Goal: Communication & Community: Answer question/provide support

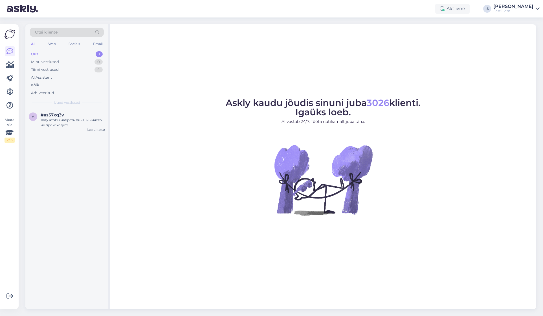
click at [35, 54] on div "Uus" at bounding box center [34, 54] width 7 height 6
click at [54, 123] on div "Жду чтобы набрать пин1 , и ничего не происходит!" at bounding box center [73, 123] width 64 height 10
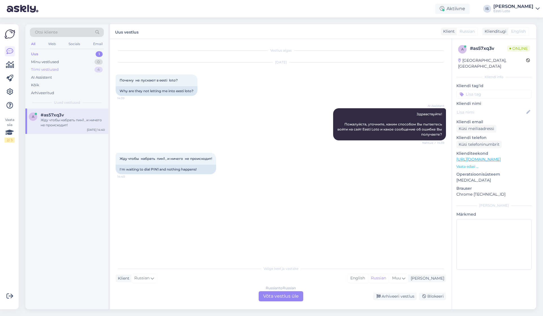
click at [46, 71] on div "Tiimi vestlused" at bounding box center [45, 70] width 28 height 6
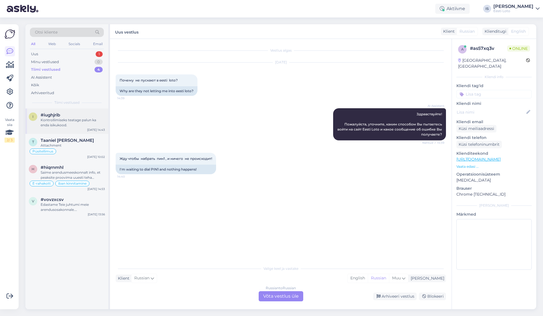
click at [49, 119] on div "Kontrollimiseks teatage palun ka enda isikukood." at bounding box center [73, 123] width 64 height 10
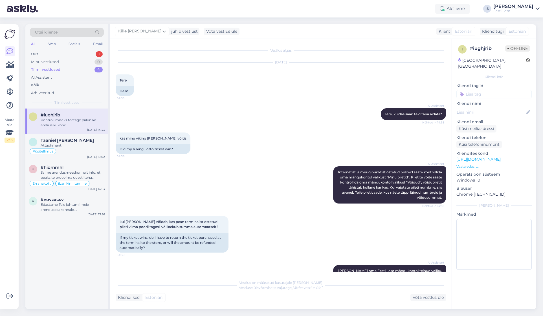
scroll to position [178, 0]
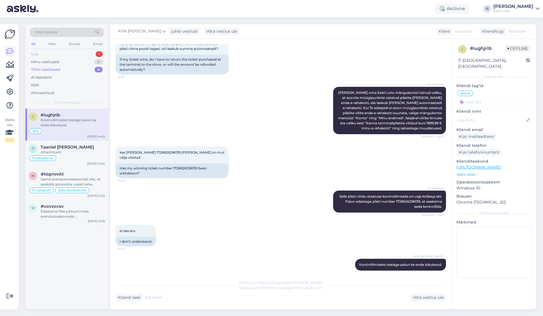
click at [35, 54] on div "Uus" at bounding box center [34, 54] width 7 height 6
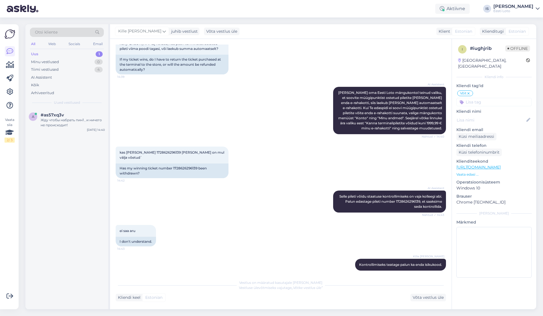
click at [35, 54] on div "Uus" at bounding box center [34, 54] width 7 height 6
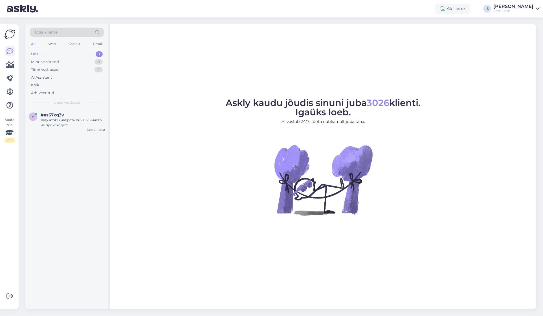
click at [36, 54] on div "Uus" at bounding box center [34, 54] width 7 height 6
click at [45, 93] on div "Arhiveeritud" at bounding box center [42, 93] width 23 height 6
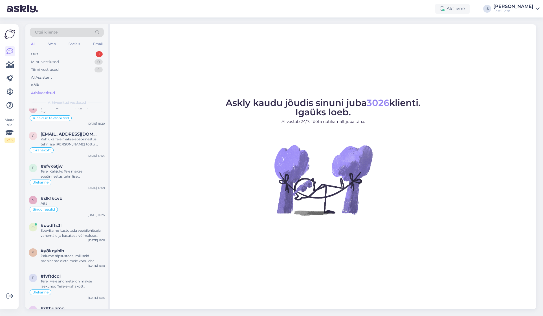
scroll to position [836, 0]
click at [62, 229] on div "Soovitame kustutada veebilehitseja vahemälu ja kasutada võimaluse korral erinev…" at bounding box center [73, 233] width 64 height 10
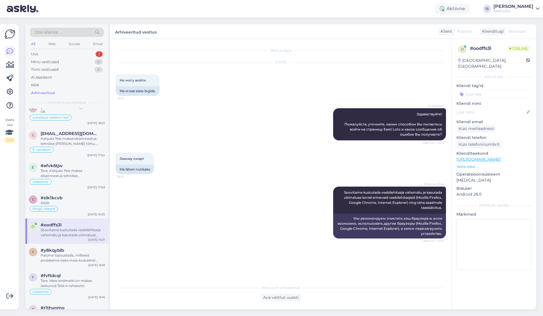
scroll to position [836, 0]
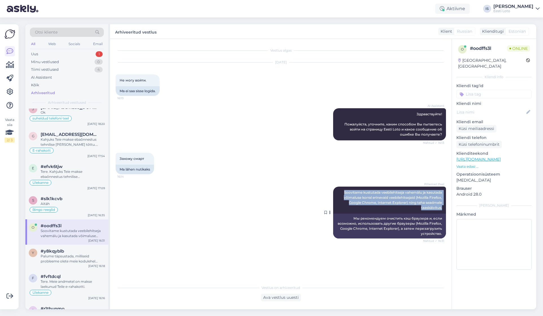
drag, startPoint x: 342, startPoint y: 193, endPoint x: 445, endPoint y: 207, distance: 103.7
click at [445, 207] on div "Pillemari Paal Soovitame kustutada veebilehitseja vahemälu ja kasutada võimalus…" at bounding box center [389, 200] width 113 height 27
copy span "Soovitame kustutada veebilehitseja vahemälu ja kasutada võimaluse korral erinev…"
click at [38, 55] on div "Uus" at bounding box center [34, 54] width 7 height 6
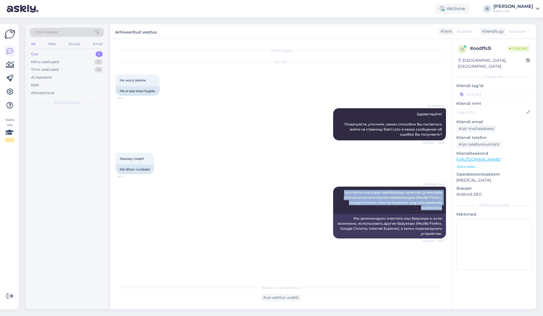
scroll to position [0, 0]
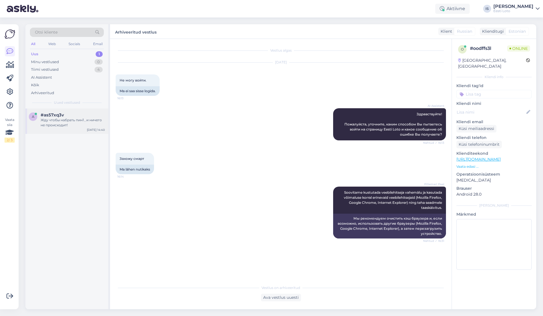
click at [58, 124] on div "Жду чтобы набрать пин1 , и ничего не происходит!" at bounding box center [73, 123] width 64 height 10
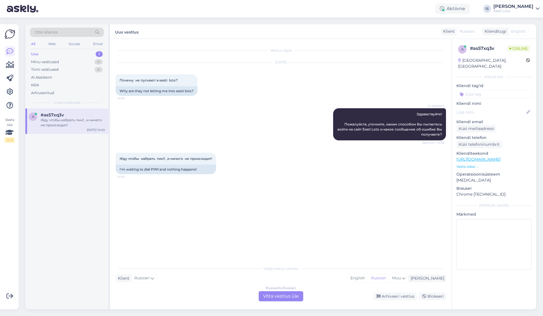
click at [269, 295] on div "Russian to Russian Võta vestlus üle" at bounding box center [281, 297] width 45 height 10
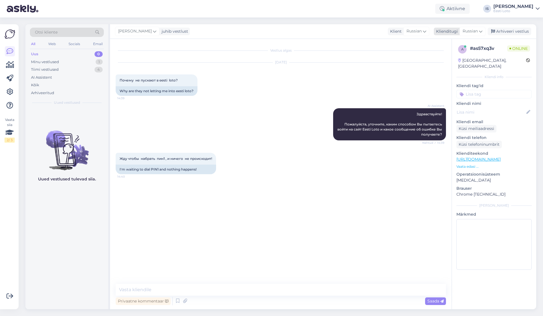
click at [472, 30] on span "Russian" at bounding box center [470, 31] width 15 height 6
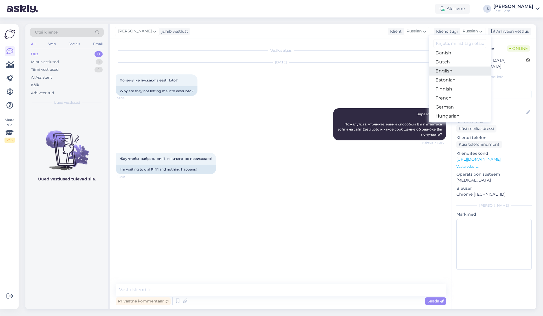
scroll to position [52, 0]
click at [454, 76] on link "Estonian" at bounding box center [460, 76] width 62 height 9
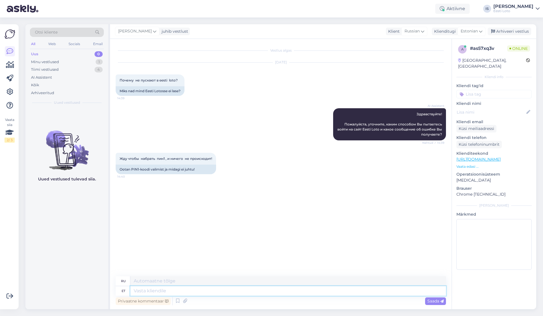
click at [217, 292] on textarea at bounding box center [288, 291] width 316 height 10
paste textarea "Soovitame kustutada veebilehitseja vahemälu ja kasutada võimaluse korral erinev…"
type textarea "Soovitame kustutada veebilehitseja vahemälu ja kasutada võimaluse korral erinev…"
type textarea "Мы рекомендуем очистить кэш браузера и, если возможно, использовать другие брау…"
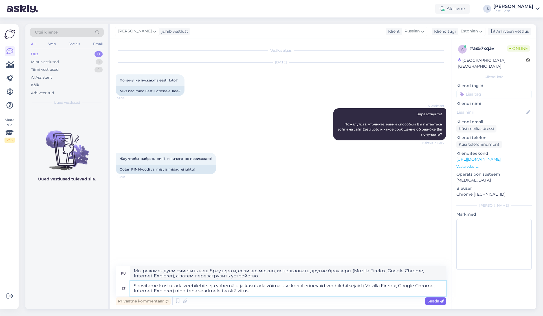
type textarea "Soovitame kustutada veebilehitseja vahemälu ja kasutada võimaluse korral erinev…"
click at [437, 303] on span "Saada" at bounding box center [436, 301] width 16 height 5
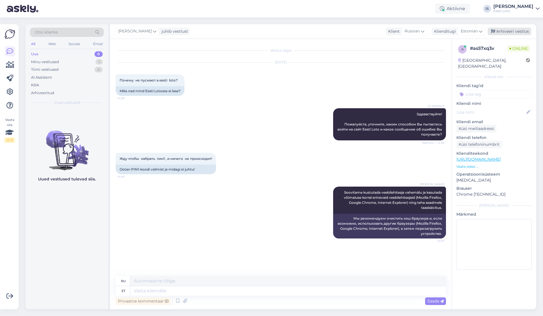
click at [526, 32] on div "Arhiveeri vestlus" at bounding box center [509, 32] width 43 height 8
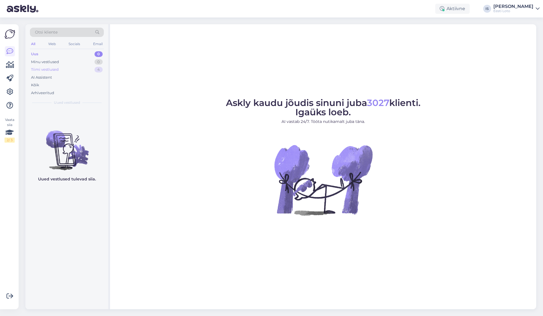
click at [48, 69] on div "Tiimi vestlused" at bounding box center [45, 70] width 28 height 6
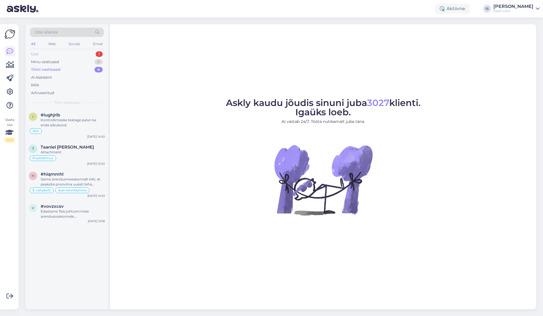
click at [37, 53] on div "Uus" at bounding box center [34, 54] width 7 height 6
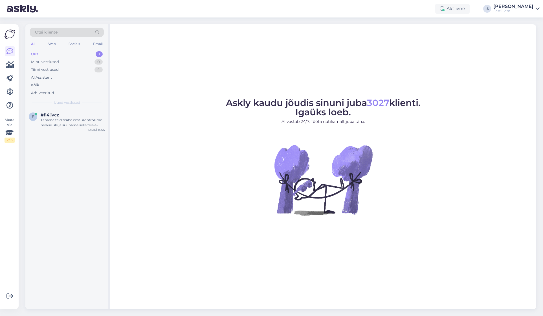
click at [34, 54] on div "Uus" at bounding box center [34, 54] width 7 height 6
click at [61, 120] on div "Täname teid teabe eest. Kontrollime makse üle ja suuname selle teie e-rahakotti." at bounding box center [73, 123] width 64 height 10
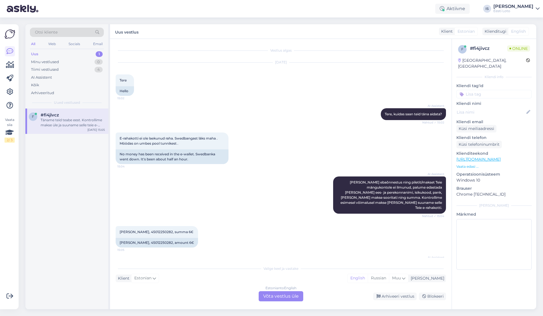
scroll to position [20, 0]
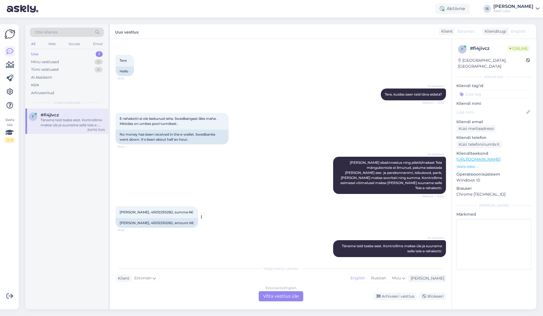
click at [154, 210] on span "Sirje Kauler, 45012250282, summa 6€" at bounding box center [157, 212] width 74 height 4
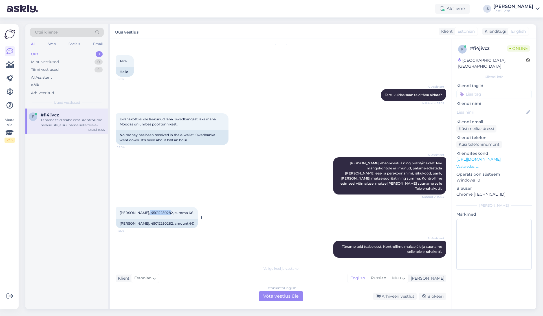
click at [154, 211] on span "Sirje Kauler, 45012250282, summa 6€" at bounding box center [157, 213] width 74 height 4
copy span "45012250282"
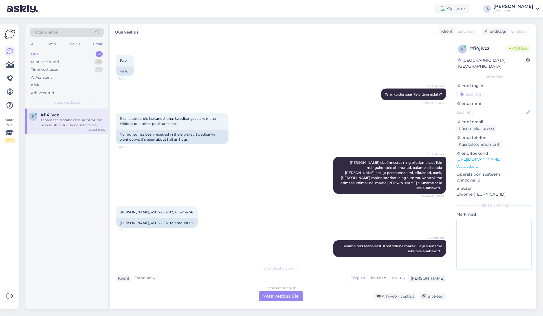
click at [279, 172] on div "AI Assistent Kui makse ebaõnnestus ning piletit/makset Teie mängukontole ei ilm…" at bounding box center [281, 176] width 330 height 50
click at [504, 91] on input at bounding box center [494, 94] width 75 height 8
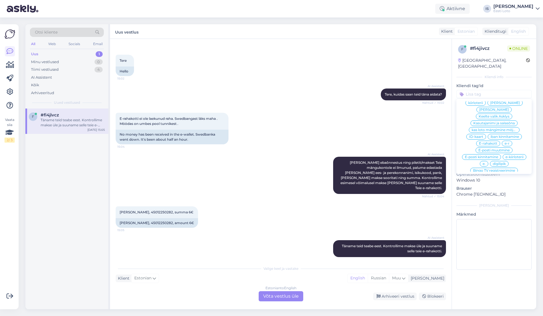
scroll to position [196, 0]
click at [489, 122] on span "E-rahakott" at bounding box center [488, 123] width 18 height 3
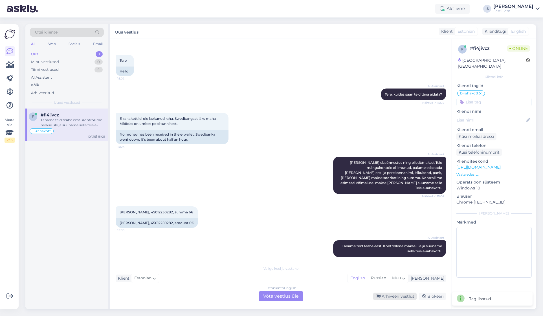
click at [406, 296] on div "Arhiveeri vestlus" at bounding box center [394, 297] width 43 height 8
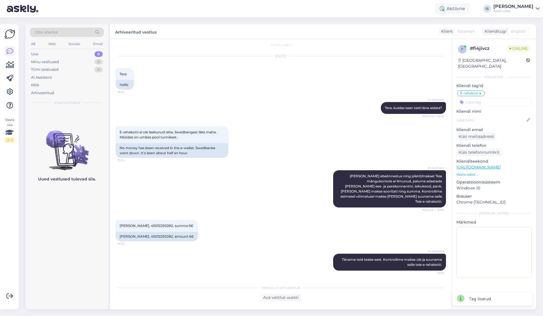
scroll to position [1, 0]
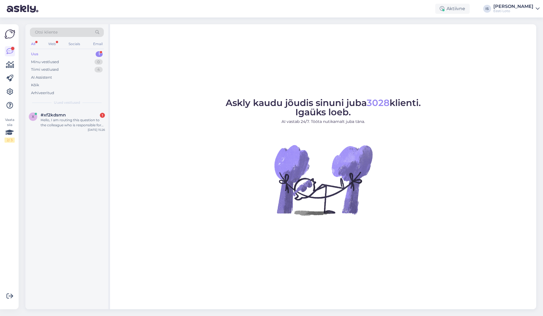
click at [57, 52] on div "Uus 1" at bounding box center [67, 54] width 74 height 8
click at [48, 119] on div "Okei" at bounding box center [73, 120] width 64 height 5
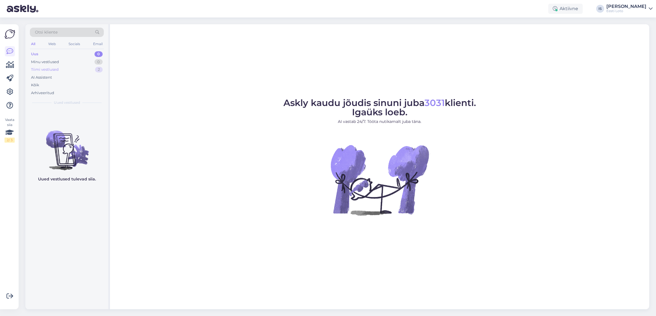
click at [39, 69] on div "Tiimi vestlused" at bounding box center [45, 70] width 28 height 6
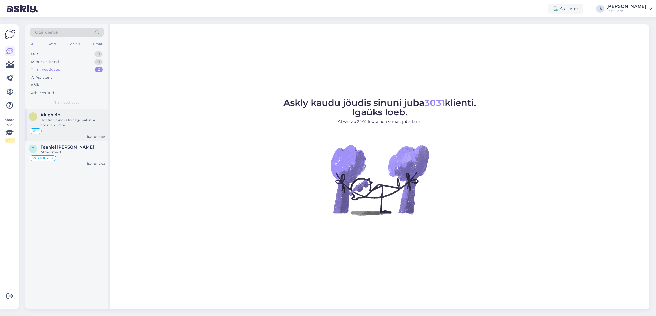
click at [57, 121] on div "Kontrollimiseks teatage palun ka enda isikukood." at bounding box center [73, 123] width 64 height 10
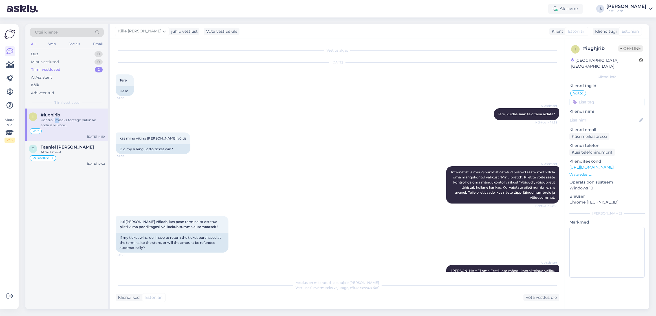
scroll to position [178, 0]
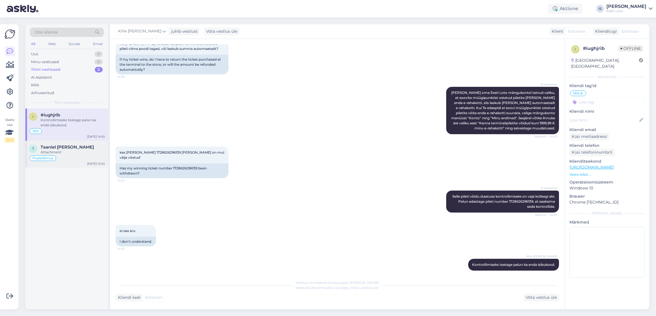
click at [61, 147] on span "Taaniel Tippi" at bounding box center [67, 147] width 53 height 5
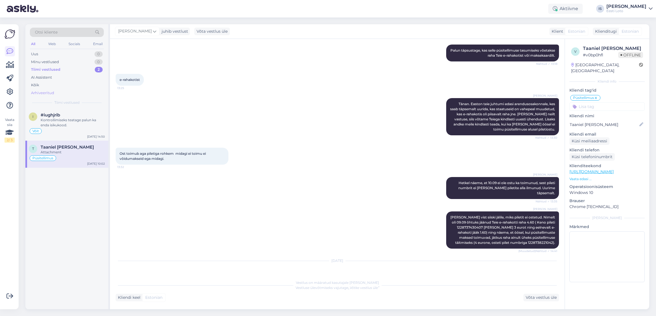
click at [40, 95] on div "Arhiveeritud" at bounding box center [42, 93] width 23 height 6
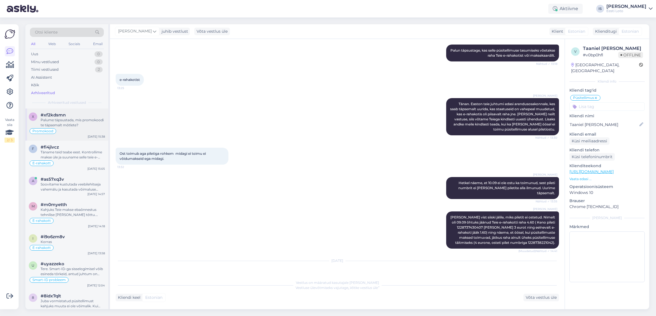
click at [84, 120] on div "Palume täpsustada, mis promokoodi te täpsemalt mõtlete?" at bounding box center [73, 123] width 64 height 10
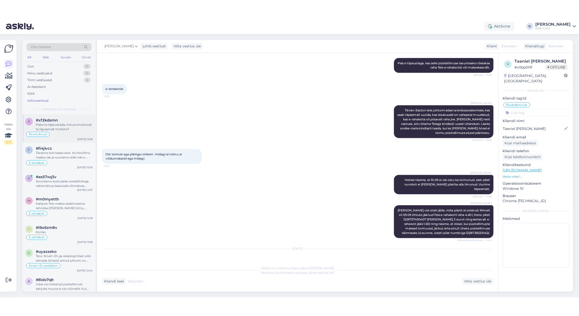
scroll to position [0, 0]
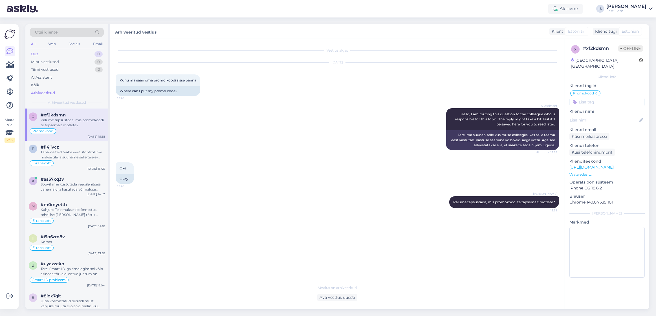
click at [36, 52] on div "Uus" at bounding box center [34, 54] width 7 height 6
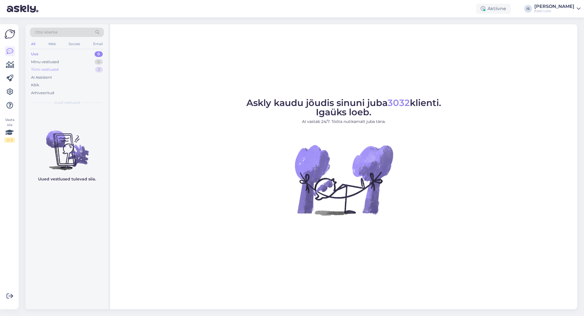
click at [51, 67] on div "Tiimi vestlused" at bounding box center [45, 70] width 28 height 6
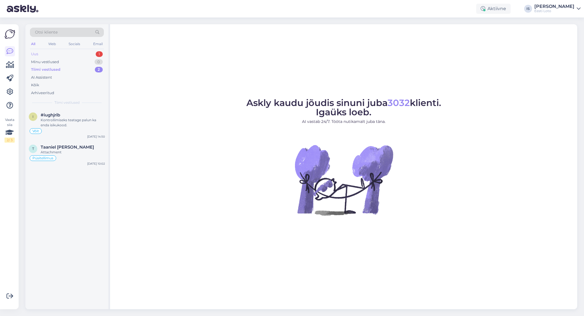
click at [34, 54] on div "Uus" at bounding box center [34, 54] width 7 height 6
click at [75, 124] on div "Tere! Palun täpsustage, mis loteriid Te mängida ei saa ja mis juhtub, kui proov…" at bounding box center [73, 123] width 64 height 10
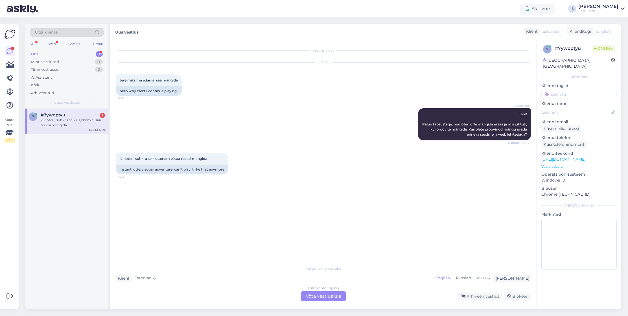
click at [323, 298] on div "Estonian to English Võta vestlus üle" at bounding box center [323, 297] width 45 height 10
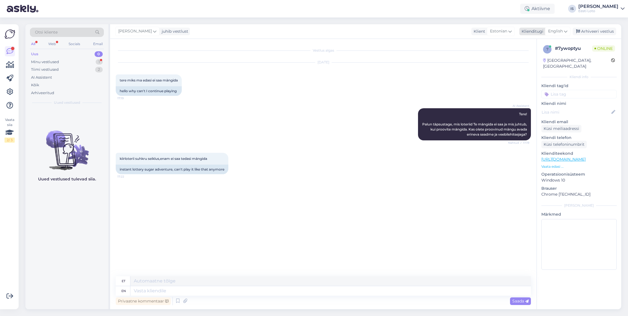
click at [559, 31] on span "English" at bounding box center [555, 31] width 15 height 6
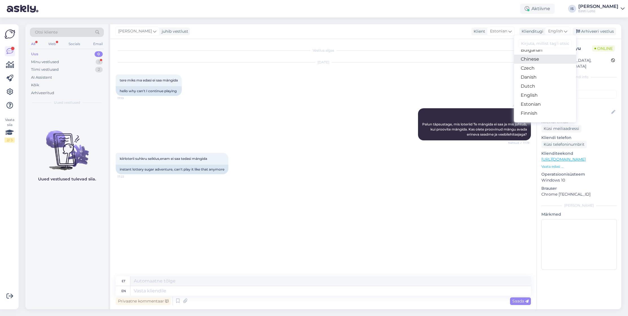
scroll to position [29, 0]
click at [546, 98] on link "Estonian" at bounding box center [545, 100] width 62 height 9
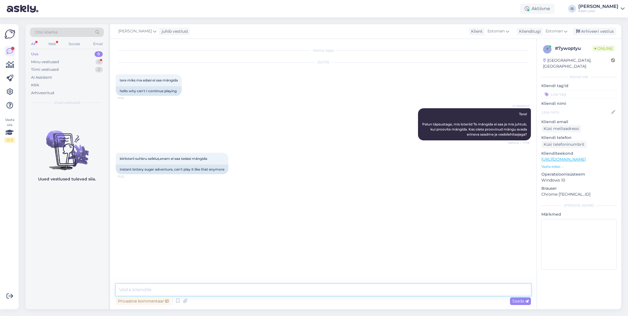
click at [235, 291] on textarea at bounding box center [323, 290] width 415 height 12
paste textarea "Tõrkega piletit on võimalik uuesti läbi mängida, valides Minu piletid – e-kiirl…"
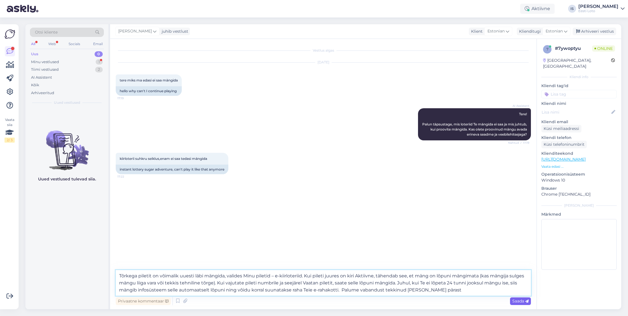
type textarea "Tõrkega piletit on võimalik uuesti läbi mängida, valides Minu piletid – e-kiirl…"
click at [520, 301] on span "Saada" at bounding box center [520, 301] width 16 height 5
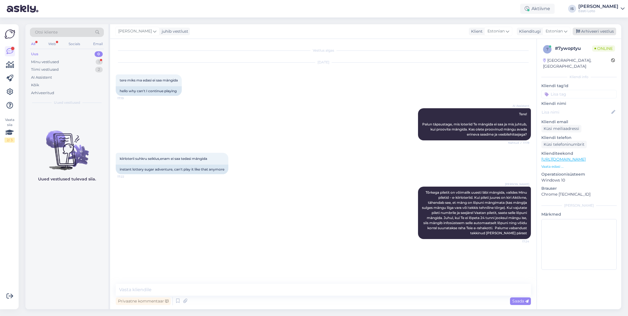
click at [584, 30] on div "Arhiveeri vestlus" at bounding box center [594, 32] width 43 height 8
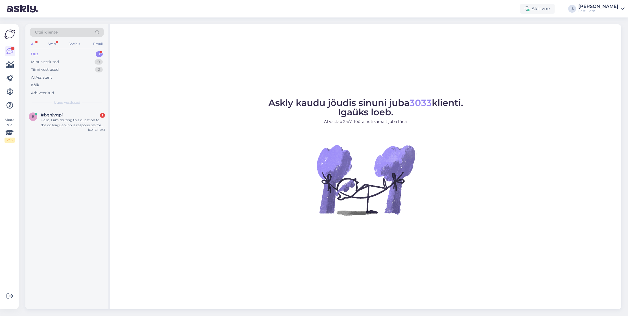
click at [56, 52] on div "Uus 1" at bounding box center [67, 54] width 74 height 8
drag, startPoint x: 38, startPoint y: 54, endPoint x: 44, endPoint y: 66, distance: 13.8
click at [38, 54] on div "Uus" at bounding box center [34, 54] width 7 height 6
click at [74, 123] on div "Hello, I am routing this question to the colleague who is responsible for this …" at bounding box center [73, 123] width 64 height 10
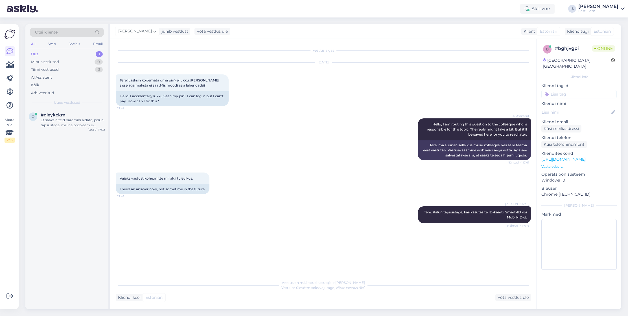
click at [41, 55] on div "Uus 1" at bounding box center [67, 54] width 74 height 8
click at [37, 54] on div "Uus" at bounding box center [34, 54] width 7 height 6
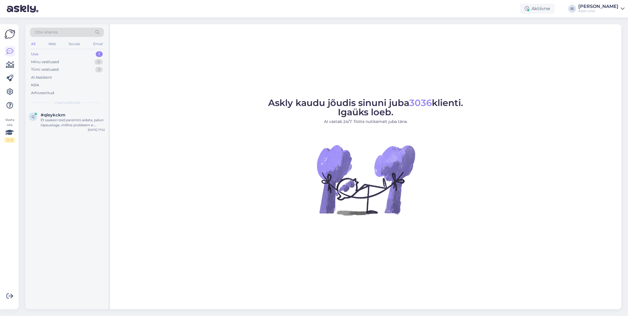
click at [38, 54] on div "Uus" at bounding box center [34, 54] width 7 height 6
click at [35, 54] on div "Uus" at bounding box center [34, 54] width 7 height 6
click at [68, 120] on div "Et saaksin teid paremini aidata, palun täpsustage, milline probleem e-rahakotig…" at bounding box center [73, 123] width 64 height 10
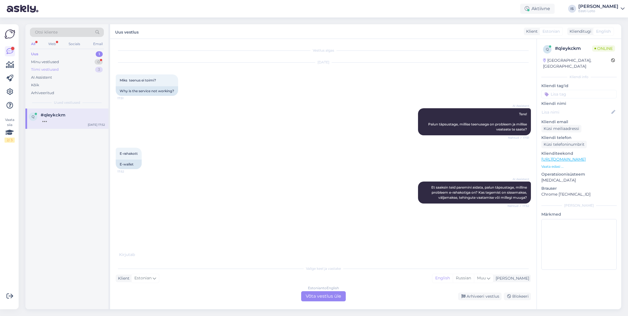
click at [49, 69] on div "Tiimi vestlused" at bounding box center [45, 70] width 28 height 6
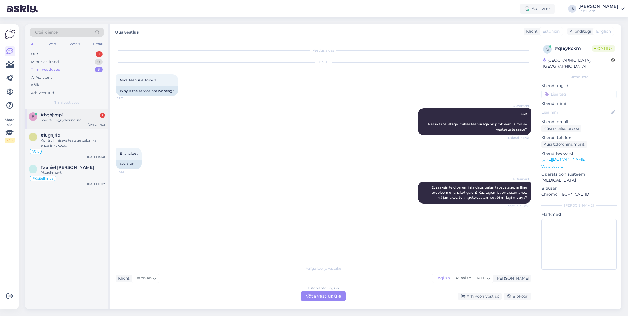
click at [62, 121] on div "Smart-ID-ga,vabandust." at bounding box center [73, 120] width 64 height 5
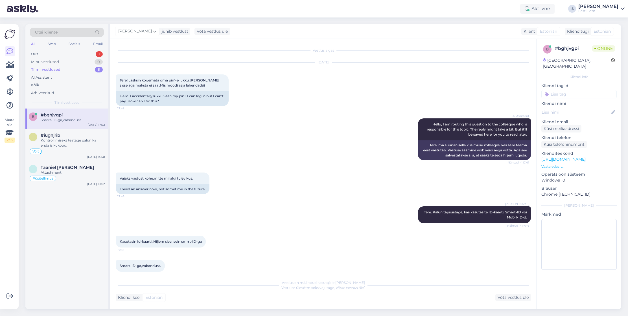
scroll to position [6, 0]
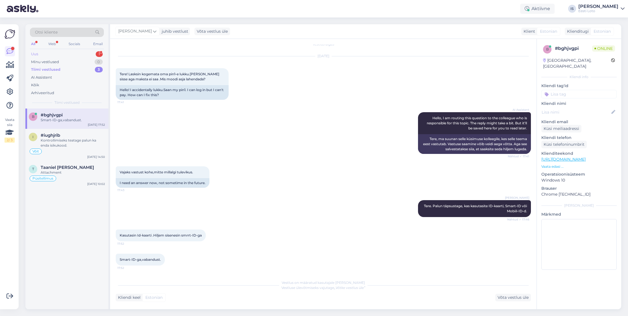
click at [34, 54] on div "Uus" at bounding box center [34, 54] width 7 height 6
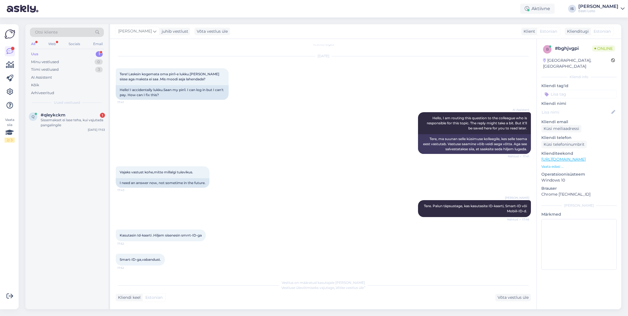
click at [271, 144] on div "AI Assistent Hello, I am routing this question to the colleague who is responsi…" at bounding box center [323, 133] width 415 height 54
click at [60, 119] on div "Sissemakset ei lase teha, kui vajutada pangalingile" at bounding box center [73, 123] width 64 height 10
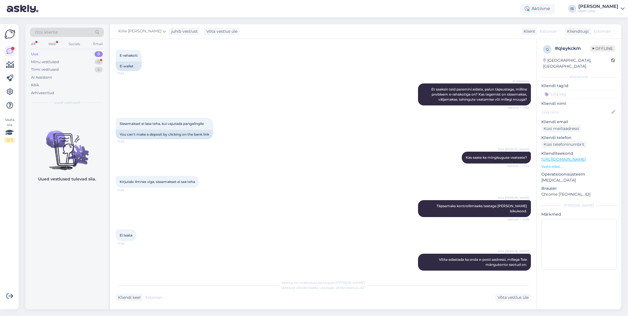
scroll to position [122, 0]
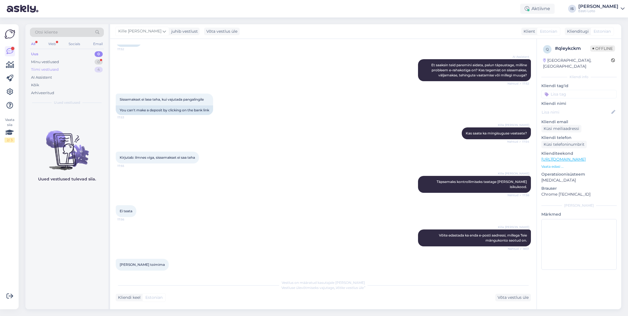
click at [49, 70] on div "Tiimi vestlused" at bounding box center [45, 70] width 28 height 6
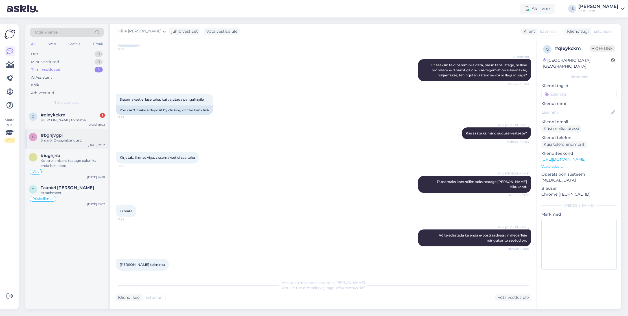
click at [52, 140] on div "Smart-ID-ga,vabandust." at bounding box center [73, 140] width 64 height 5
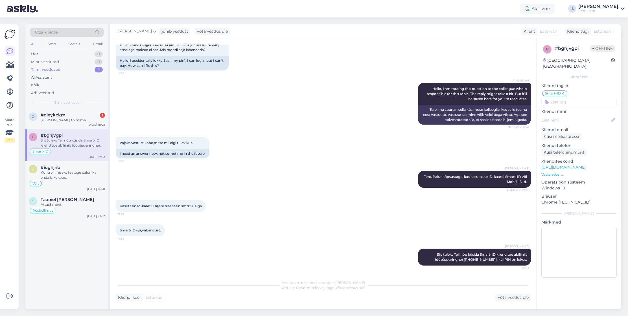
scroll to position [30, 0]
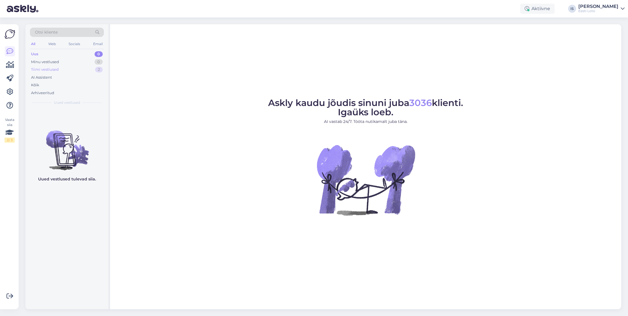
click at [49, 67] on div "Tiimi vestlused" at bounding box center [45, 70] width 28 height 6
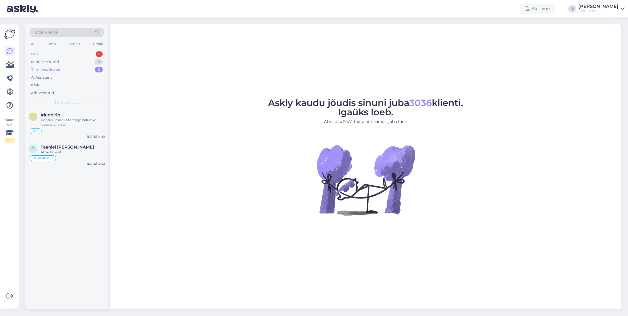
click at [38, 54] on div "Uus 1" at bounding box center [67, 54] width 74 height 8
click at [67, 122] on div "Tere! Palun täpsustage, missugusel viisil Te proovite Eesti Loto lehele sisse l…" at bounding box center [73, 123] width 64 height 10
click at [39, 53] on div "Uus 1" at bounding box center [67, 54] width 74 height 8
click at [79, 125] on div "I am routing this question to the colleague who is responsible for this topic. …" at bounding box center [73, 123] width 64 height 10
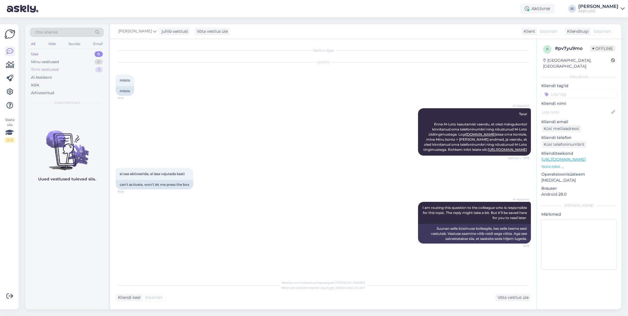
click at [37, 69] on div "Tiimi vestlused" at bounding box center [45, 70] width 28 height 6
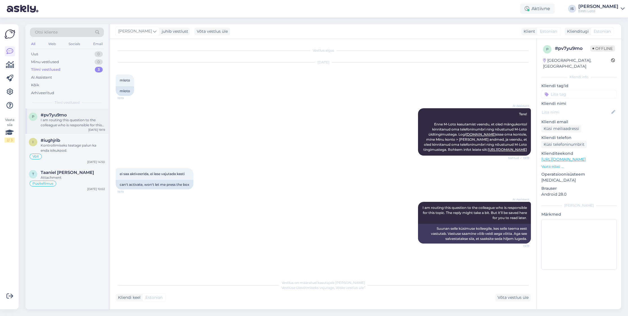
click at [76, 128] on div "I am routing this question to the colleague who is responsible for this topic. …" at bounding box center [73, 123] width 64 height 10
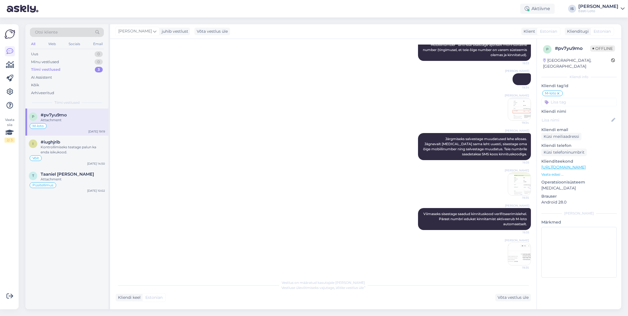
scroll to position [243, 0]
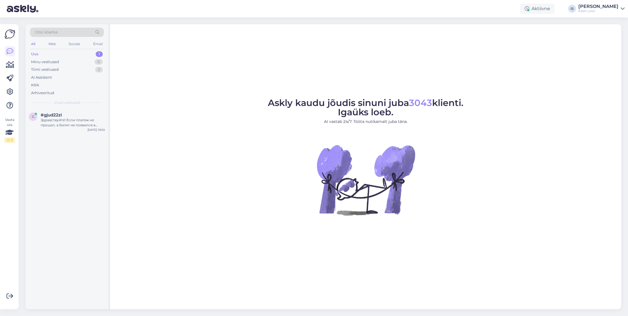
click at [34, 54] on div "Uus" at bounding box center [34, 54] width 7 height 6
click at [74, 125] on div "Здравствуйте! Если платеж не прошел, а билет не появился в Вашем игровом аккаун…" at bounding box center [73, 123] width 64 height 10
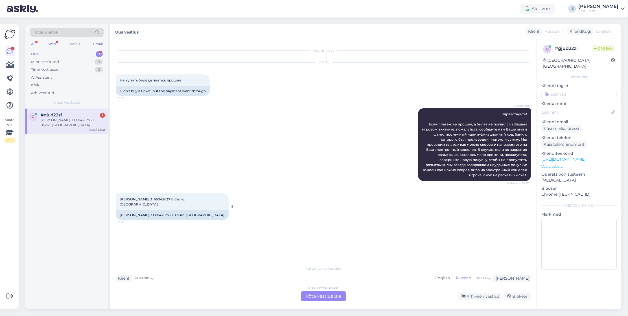
click at [152, 200] on span "Ivanov vitaliy 3 6604263718 8evro. Swedbank" at bounding box center [153, 201] width 67 height 9
click at [143, 199] on span "Ivanov vitaliy 3 6604263718 8evro. Swedbank" at bounding box center [153, 201] width 67 height 9
click at [154, 200] on span "Ivanov vitaliy 3 6604263718 8evro. Swedbank" at bounding box center [153, 201] width 67 height 9
copy span "6604263718"
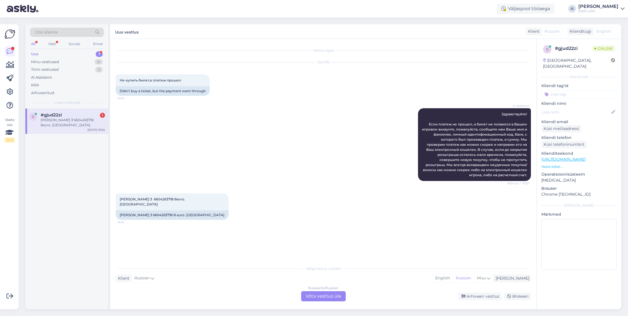
click at [322, 297] on div "Russian to Russian Võta vestlus üle" at bounding box center [323, 297] width 45 height 10
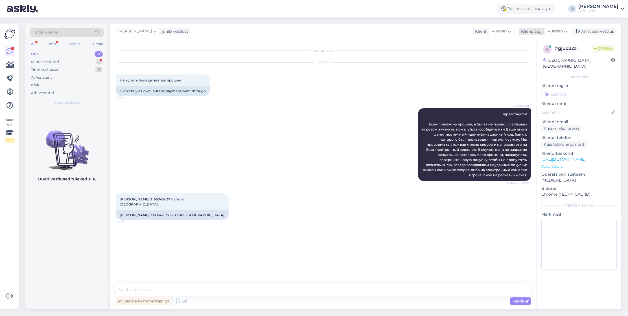
click at [554, 31] on span "Russian" at bounding box center [554, 31] width 15 height 6
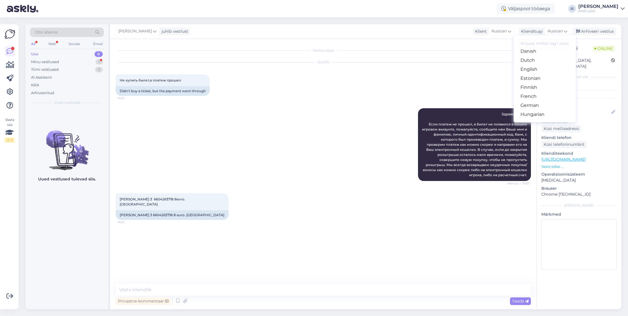
scroll to position [41, 0]
click at [548, 87] on link "Estonian" at bounding box center [545, 87] width 62 height 9
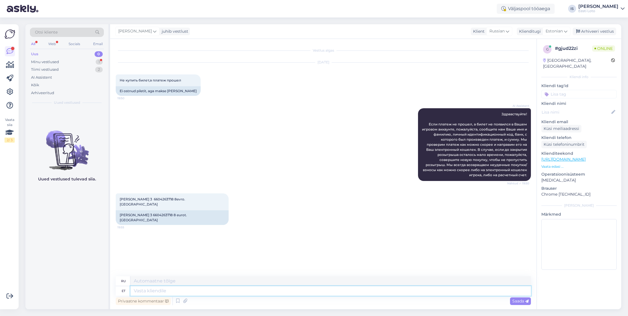
click at [204, 292] on textarea at bounding box center [330, 291] width 400 height 10
type textarea "Näeme, e"
type textarea "Посмотрим,"
type textarea "Näeme, et"
type textarea "Мы видим, что"
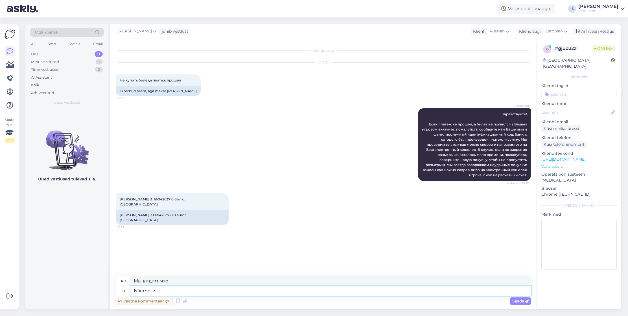
type textarea "Näeme, et 8"
type textarea "Мы видим, что 8"
type textarea "Näeme, et 8€"
type textarea "Мы видим, что 8€"
type textarea "Näeme, et 8€ on"
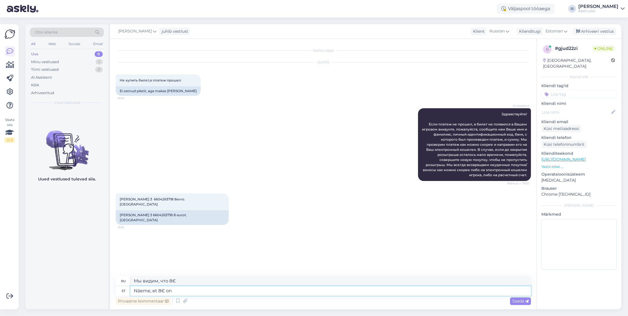
type textarea "Мы видим, что 8€ — это"
type textarea "Näeme, et 8€ on laekunud"
type textarea "Видим, что поступило 8 евро."
type textarea "Näeme, et 8€ on laekunud Teie e"
type textarea "Мы видим, что вы получили 8 евро."
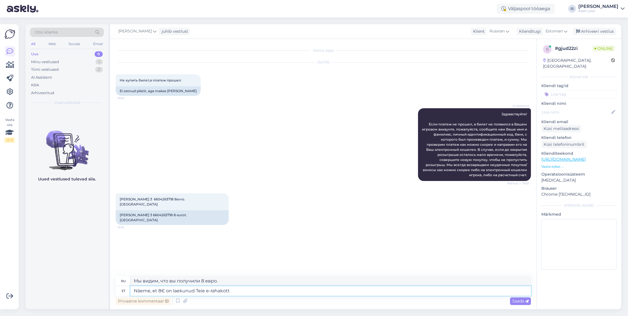
type textarea "Näeme, et 8€ on laekunud Teie e-rahakotti"
type textarea "Мы видим, что на ваш электронный кошелек поступило 8 евро."
type textarea "Näeme, et 8€ on laekunud Teie e-rahakotti kell 19.40"
type textarea "Мы видим, что в 19.40"
type textarea "Näeme, et 8€ on laekunud Teie e-rahakotti kell 19.40."
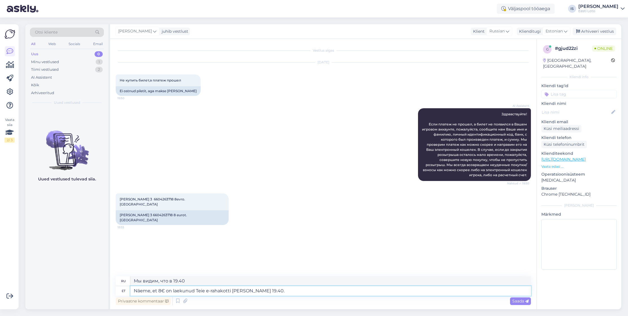
type textarea "Мы видим, что в 19.40."
paste textarea "Kõiki e-rahakoti tehinguid (võidumaksed, piletiostud, sissemaksed, väljamaksed)…"
type textarea "Näeme, et 8€ on laekunud Teie e-rahakotti kell 19.40. Kõiki e-rahakoti tehingui…"
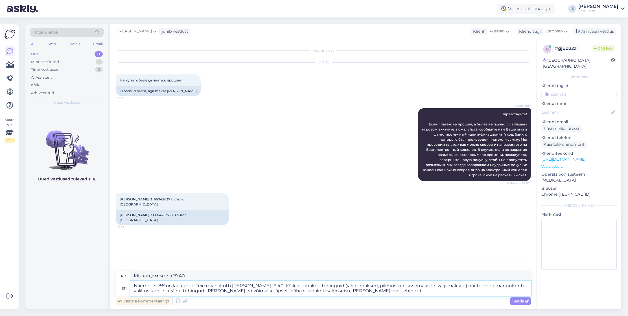
type textarea "Мы видим, что в 19.40. Все транзакции по кошельку (выигрыши, покупка билетов, д…"
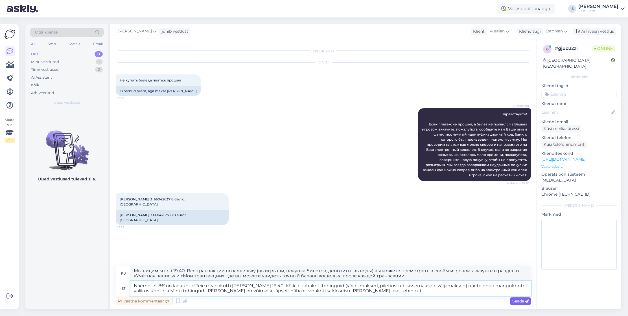
type textarea "Näeme, et 8€ on laekunud Teie e-rahakotti kell 19.40. Kõiki e-rahakoti tehingui…"
click at [519, 302] on span "Saada" at bounding box center [520, 301] width 16 height 5
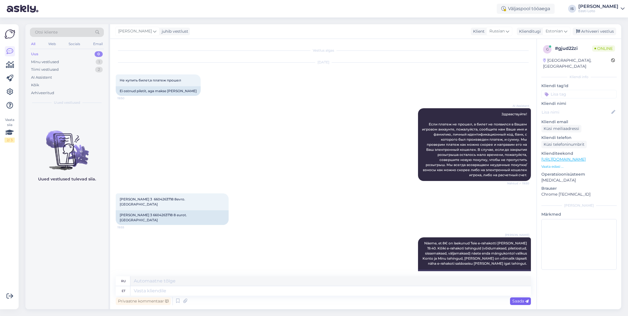
scroll to position [29, 0]
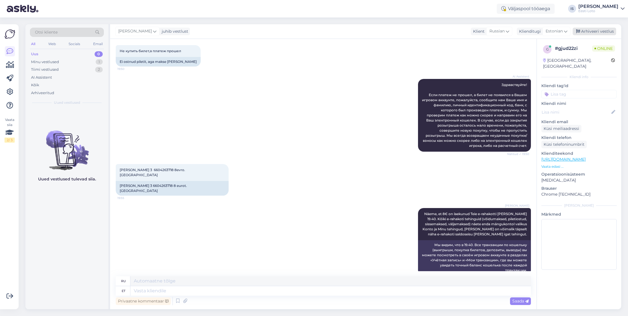
click at [598, 29] on div "Arhiveeri vestlus" at bounding box center [594, 32] width 43 height 8
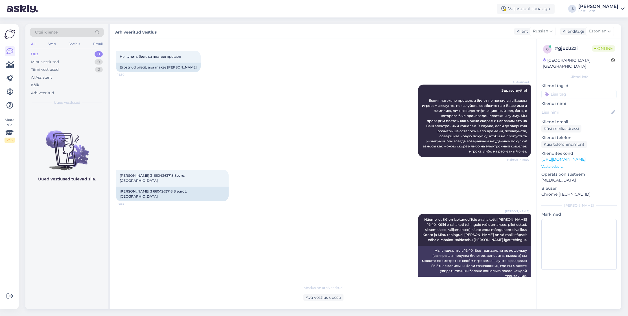
click at [565, 90] on input at bounding box center [578, 94] width 75 height 8
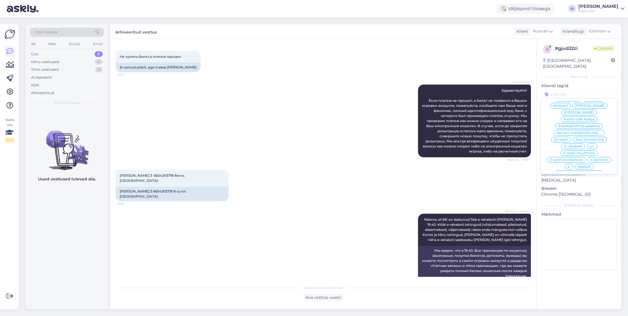
scroll to position [182, 0]
click at [577, 143] on span "E-rahakott" at bounding box center [573, 144] width 18 height 3
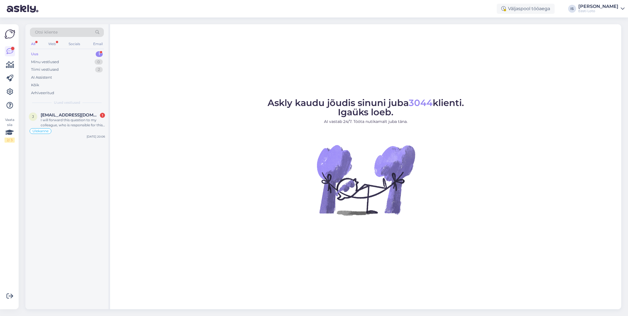
click at [35, 54] on div "Uus" at bounding box center [34, 54] width 7 height 6
click at [76, 124] on div "I will forward this question to my colleague, who is responsible for this. The …" at bounding box center [73, 123] width 64 height 10
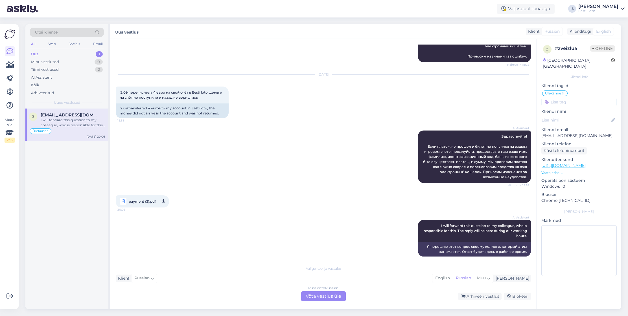
scroll to position [439, 0]
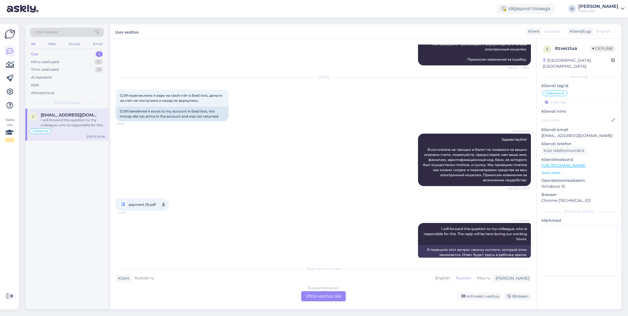
click at [140, 201] on span "payment (3).pdf" at bounding box center [142, 204] width 27 height 7
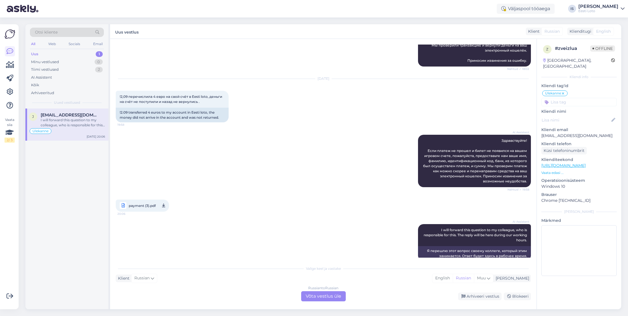
click at [146, 202] on span "payment (3).pdf" at bounding box center [142, 205] width 27 height 7
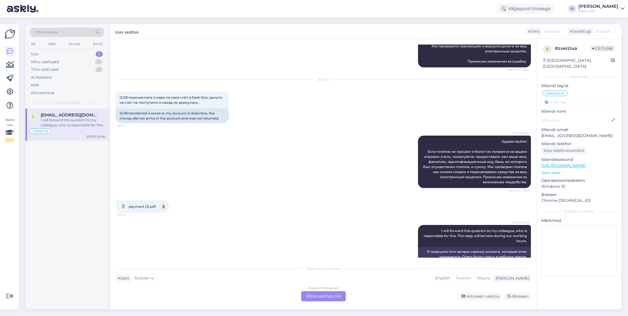
click at [146, 201] on link "payment (3).pdf 20:06" at bounding box center [142, 207] width 53 height 12
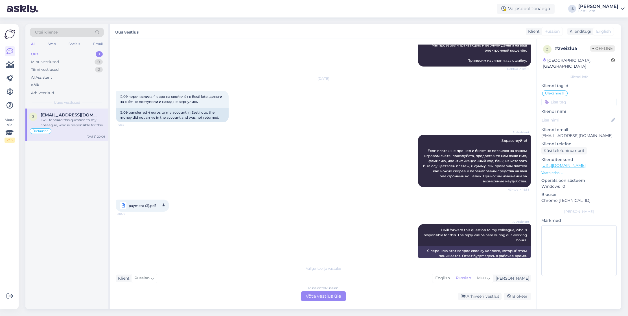
scroll to position [439, 0]
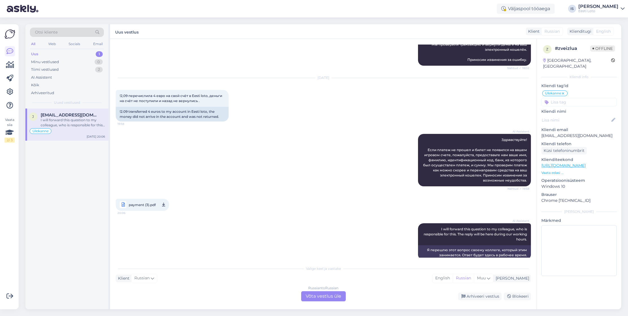
click at [162, 201] on icon at bounding box center [163, 204] width 3 height 7
click at [164, 201] on icon at bounding box center [163, 204] width 3 height 7
click at [139, 201] on span "payment (3).pdf" at bounding box center [142, 204] width 27 height 7
drag, startPoint x: 593, startPoint y: 129, endPoint x: 540, endPoint y: 130, distance: 52.8
click at [540, 130] on div "z # zveizlua Offline Estonia, Tallinn Kliendi info Kliendi tag'id Ülekanne Klie…" at bounding box center [579, 162] width 84 height 246
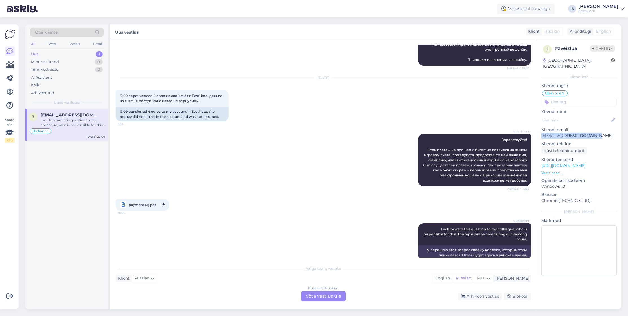
copy p "juliapiskoppel@gmail.com"
click at [311, 297] on div "Russian to Russian Võta vestlus üle" at bounding box center [323, 297] width 45 height 10
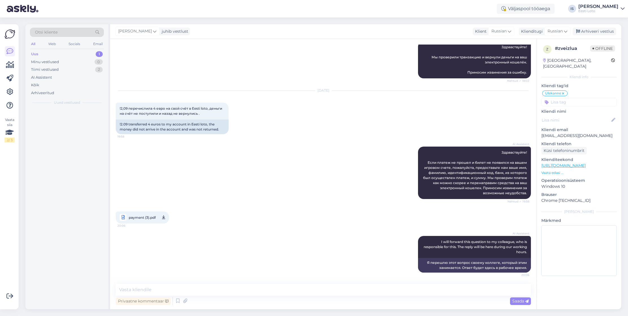
scroll to position [421, 0]
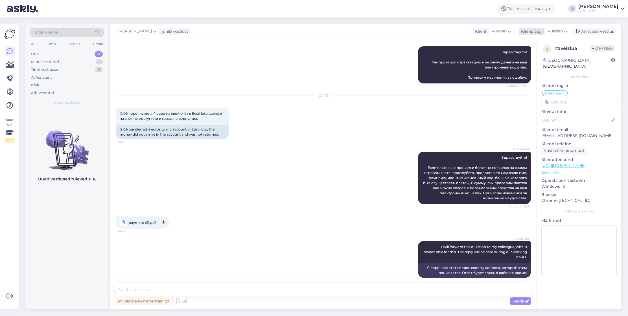
click at [551, 29] on span "Russian" at bounding box center [554, 31] width 15 height 6
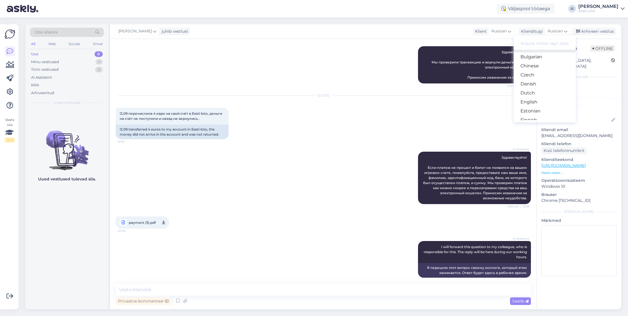
scroll to position [31, 0]
click at [537, 98] on link "Estonian" at bounding box center [545, 97] width 62 height 9
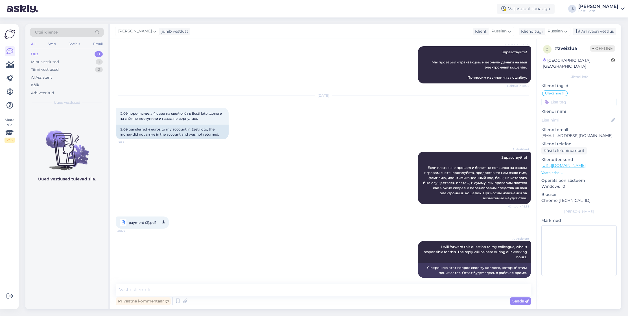
scroll to position [429, 0]
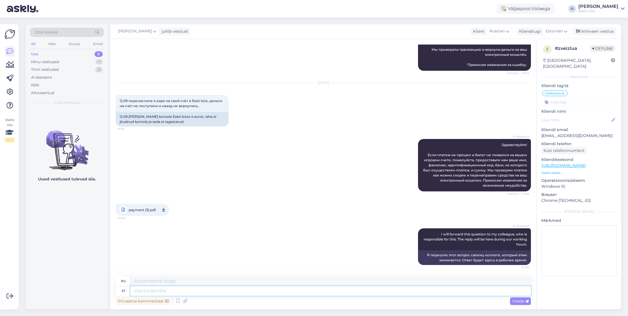
click at [212, 288] on textarea at bounding box center [330, 291] width 400 height 10
paste textarea "Kahjuks Teie makse ebaõnnestus tehnilise tõrke tõttu. Kontrollisime makse üle j…"
type textarea "Kahjuks Teie makse ebaõnnestus tehnilise tõrke tõttu. Kontrollisime makse üle j…"
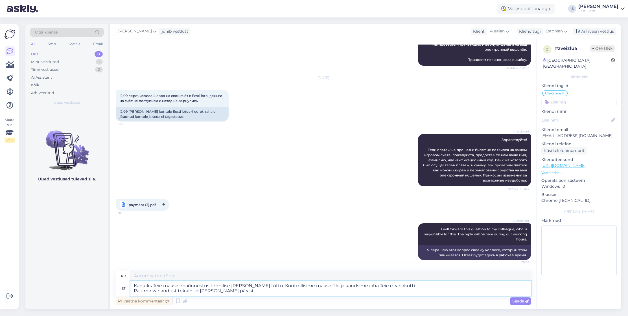
type textarea "К сожалению, ваш платёж не прошёл из-за технической ошибки. Мы проверили платёж…"
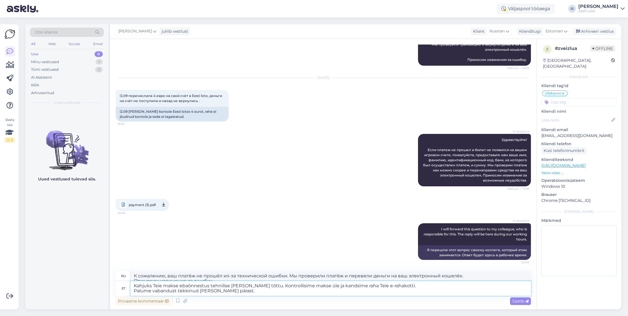
scroll to position [439, 0]
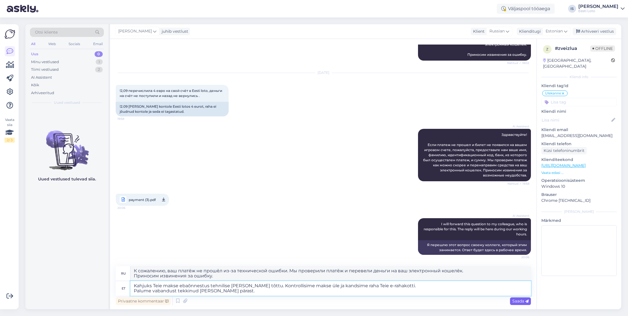
type textarea "Kahjuks Teie makse ebaõnnestus tehnilise tõrke tõttu. Kontrollisime makse üle j…"
click at [514, 302] on span "Saada" at bounding box center [520, 301] width 16 height 5
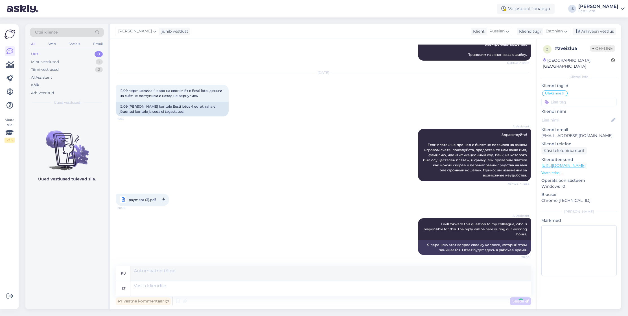
scroll to position [488, 0]
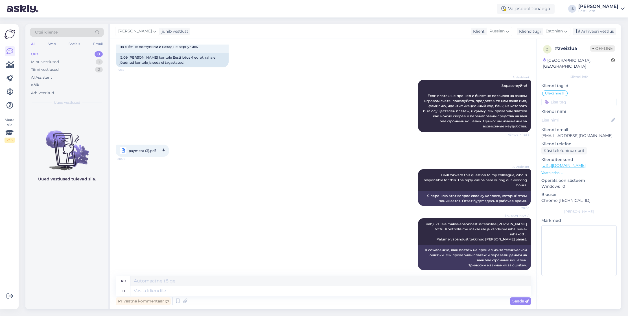
click at [600, 98] on input at bounding box center [578, 102] width 75 height 8
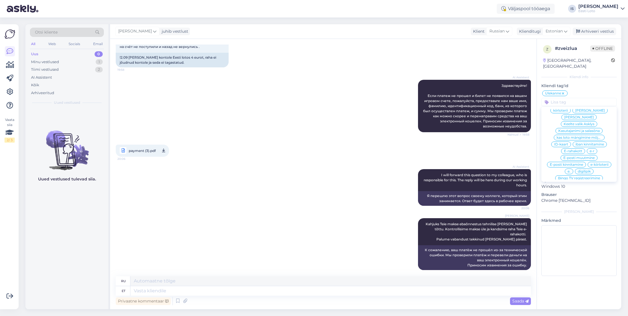
scroll to position [196, 0]
click at [571, 136] on span "E-rahakott" at bounding box center [573, 137] width 18 height 3
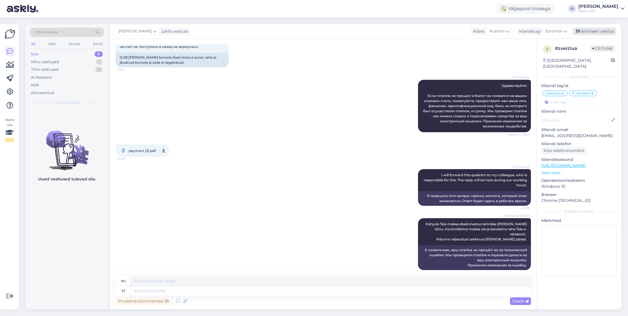
click at [604, 30] on div "Arhiveeri vestlus" at bounding box center [594, 32] width 43 height 8
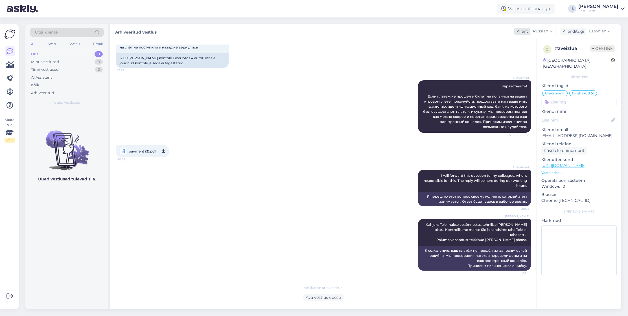
scroll to position [483, 0]
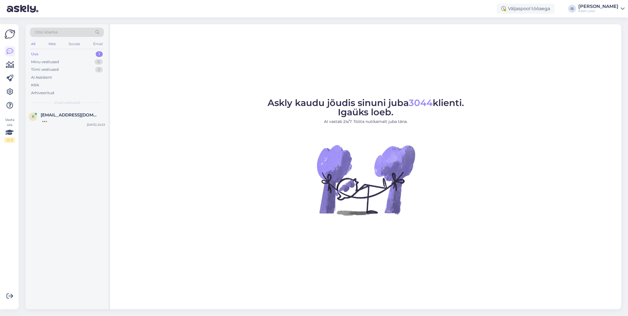
click at [32, 54] on div "Uus" at bounding box center [34, 54] width 7 height 6
click at [38, 55] on div "Uus" at bounding box center [34, 54] width 7 height 6
click at [50, 114] on span "[EMAIL_ADDRESS][DOMAIN_NAME]" at bounding box center [70, 115] width 59 height 5
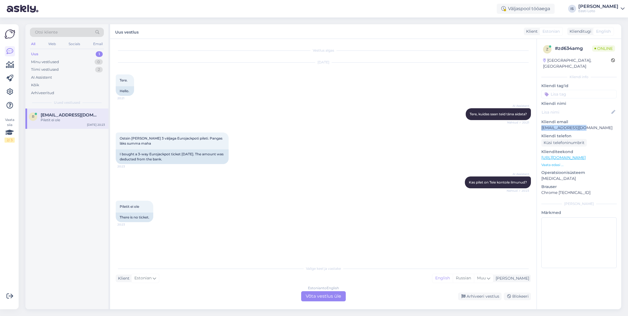
drag, startPoint x: 591, startPoint y: 121, endPoint x: 540, endPoint y: 122, distance: 51.1
click at [540, 122] on div "z # zd634amg Online [GEOGRAPHIC_DATA], [GEOGRAPHIC_DATA] Kliendi info Kliendi t…" at bounding box center [579, 158] width 84 height 238
copy p "[EMAIL_ADDRESS][DOMAIN_NAME]"
click at [316, 298] on div "Estonian to English Võta vestlus üle" at bounding box center [323, 297] width 45 height 10
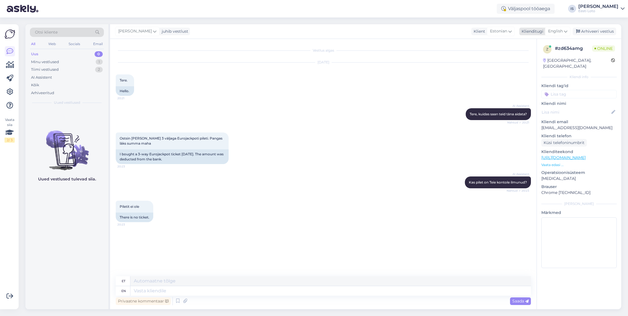
click at [555, 31] on span "English" at bounding box center [555, 31] width 15 height 6
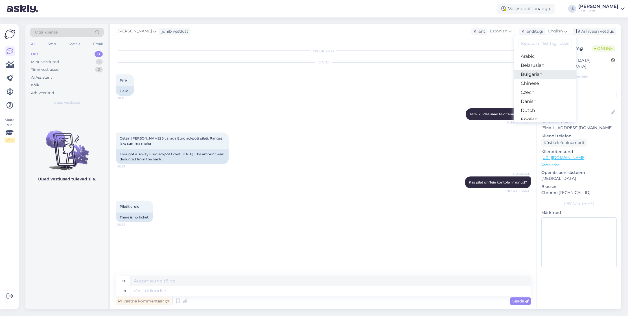
scroll to position [19, 0]
click at [538, 108] on link "Estonian" at bounding box center [545, 109] width 62 height 9
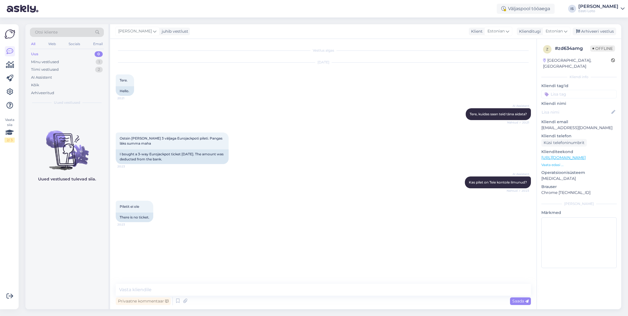
drag, startPoint x: 250, startPoint y: 290, endPoint x: 220, endPoint y: 288, distance: 30.0
click at [220, 288] on textarea at bounding box center [323, 290] width 415 height 12
click at [241, 289] on textarea at bounding box center [323, 290] width 415 height 12
click at [302, 265] on div "Vestlus algas [DATE] Tere. 20:21 Hello. AI Assistent [PERSON_NAME], kuidas saan…" at bounding box center [326, 162] width 420 height 235
click at [316, 292] on textarea at bounding box center [323, 290] width 415 height 12
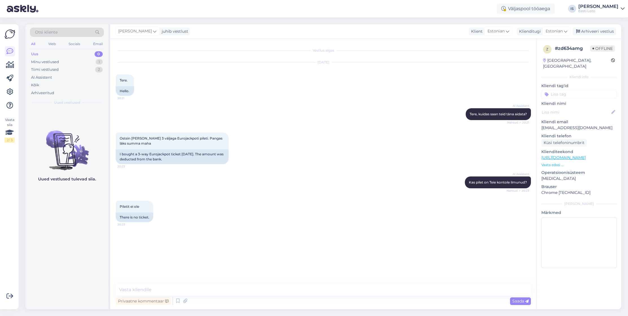
click at [330, 180] on div "AI Assistent Kas pilet on [PERSON_NAME] ilmunud? Nähtud ✓ 20:23" at bounding box center [323, 182] width 415 height 24
click at [192, 260] on div "Vestlus algas [DATE] Tere. 20:21 Hello. AI Assistent [PERSON_NAME], kuidas saan…" at bounding box center [326, 162] width 420 height 235
click at [148, 289] on textarea at bounding box center [323, 290] width 415 height 12
paste textarea "Kahjuks Teie pileti ost ebaõnnestus tehnilise [PERSON_NAME] tõttu. Kontrollisim…"
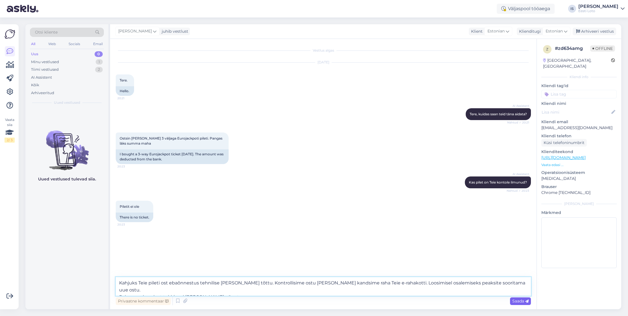
type textarea "Kahjuks Teie pileti ost ebaõnnestus tehnilise [PERSON_NAME] tõttu. Kontrollisim…"
click at [520, 301] on span "Saada" at bounding box center [520, 301] width 16 height 5
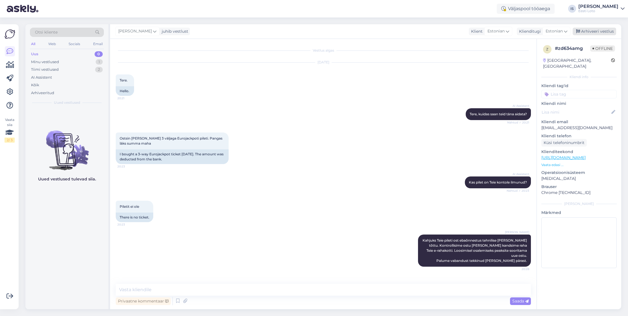
click at [593, 30] on div "Arhiveeri vestlus" at bounding box center [594, 32] width 43 height 8
click at [585, 90] on input at bounding box center [578, 94] width 75 height 8
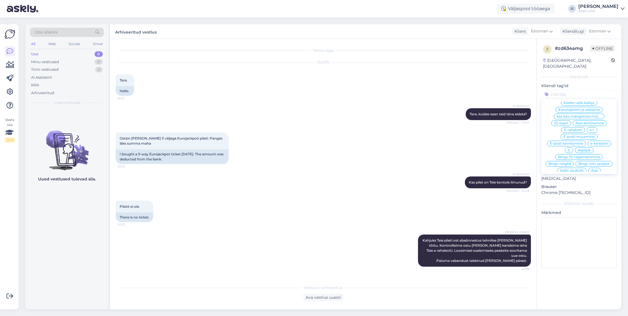
scroll to position [196, 0]
click at [569, 128] on span "E-rahakott" at bounding box center [573, 129] width 18 height 3
